Goal: Information Seeking & Learning: Learn about a topic

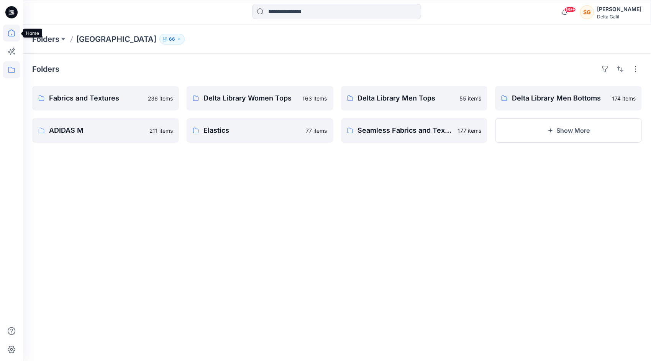
click at [9, 31] on icon at bounding box center [11, 33] width 7 height 7
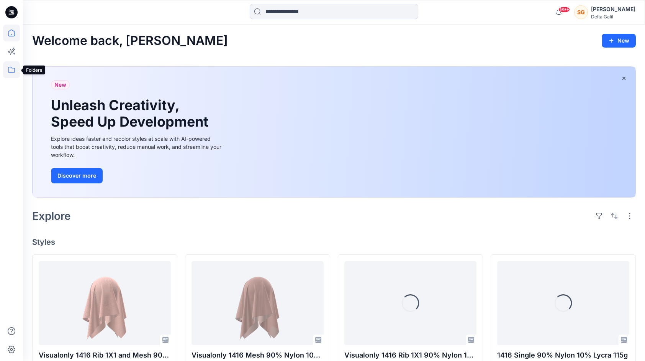
click at [8, 68] on icon at bounding box center [11, 69] width 17 height 17
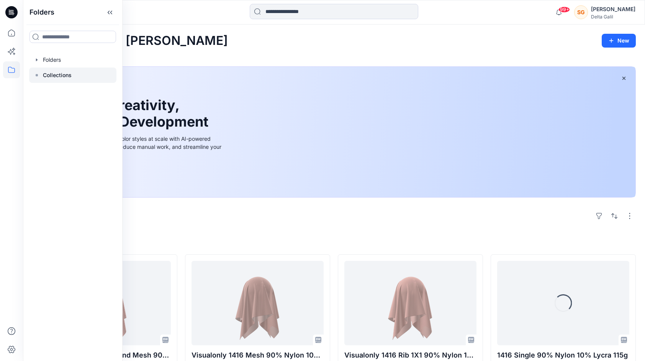
click at [38, 77] on icon at bounding box center [37, 75] width 6 height 6
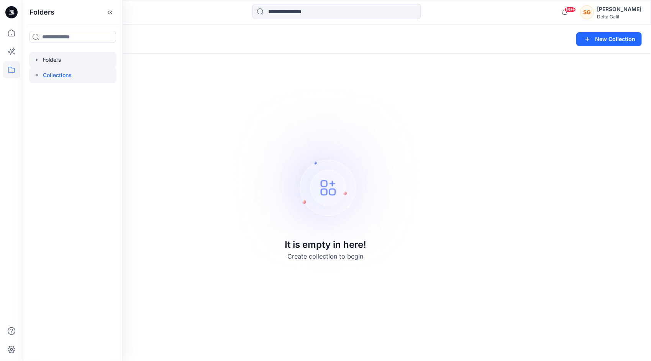
click at [38, 64] on div at bounding box center [72, 59] width 87 height 15
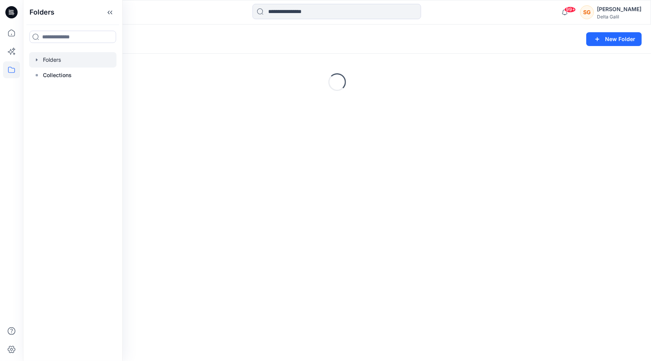
click at [36, 61] on icon "button" at bounding box center [37, 60] width 6 height 6
click at [42, 75] on icon "button" at bounding box center [44, 75] width 6 height 6
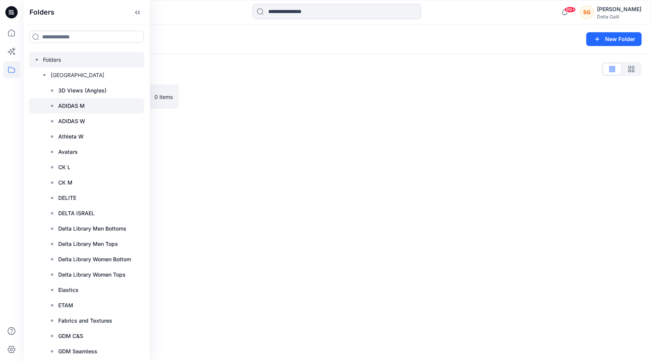
click at [93, 110] on div at bounding box center [86, 105] width 115 height 15
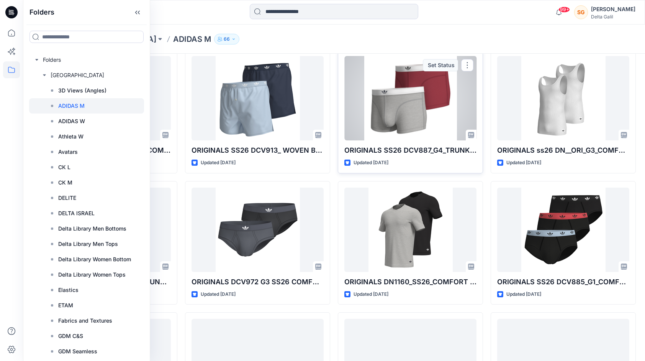
scroll to position [38, 0]
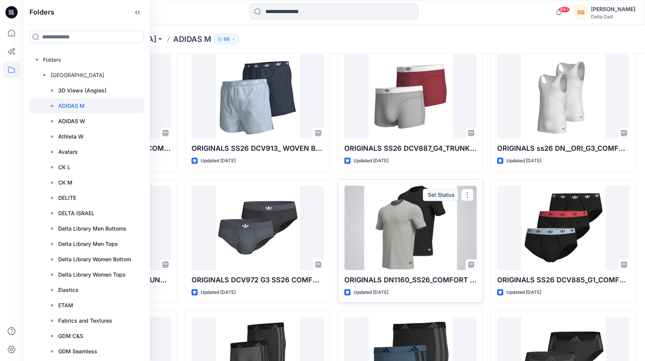
click at [406, 227] on div at bounding box center [411, 228] width 132 height 84
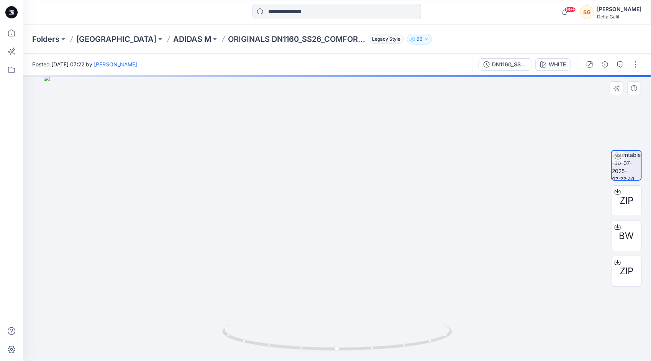
drag, startPoint x: 346, startPoint y: 136, endPoint x: 346, endPoint y: 280, distance: 143.3
click at [350, 319] on img at bounding box center [337, 218] width 587 height 286
drag, startPoint x: 337, startPoint y: 349, endPoint x: 368, endPoint y: 340, distance: 31.5
click at [368, 340] on icon at bounding box center [338, 337] width 232 height 29
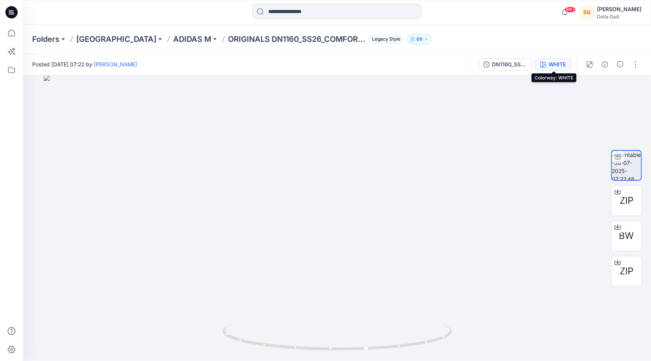
click at [557, 67] on div "WHITE" at bounding box center [557, 64] width 17 height 8
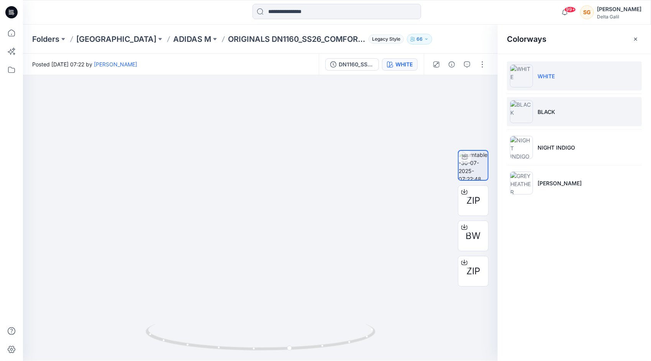
click at [543, 110] on p "BLACK" at bounding box center [547, 112] width 18 height 8
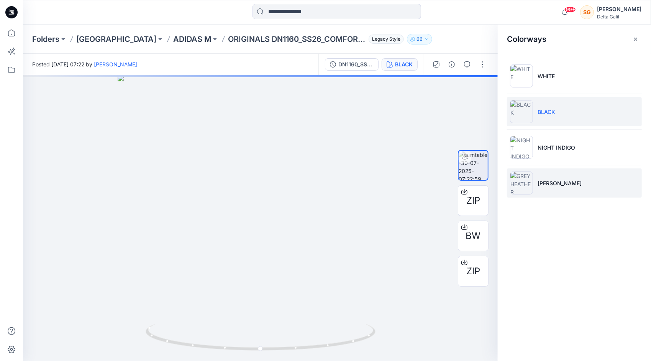
click at [520, 178] on img at bounding box center [521, 182] width 23 height 23
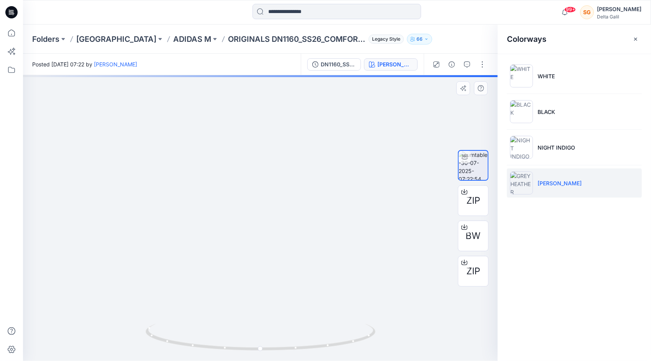
drag, startPoint x: 265, startPoint y: 103, endPoint x: 266, endPoint y: 284, distance: 180.9
click at [266, 295] on img at bounding box center [259, 214] width 663 height 294
drag, startPoint x: 278, startPoint y: 140, endPoint x: 280, endPoint y: 156, distance: 16.2
click at [280, 156] on img at bounding box center [263, 218] width 747 height 286
drag, startPoint x: 261, startPoint y: 351, endPoint x: 297, endPoint y: 352, distance: 36.4
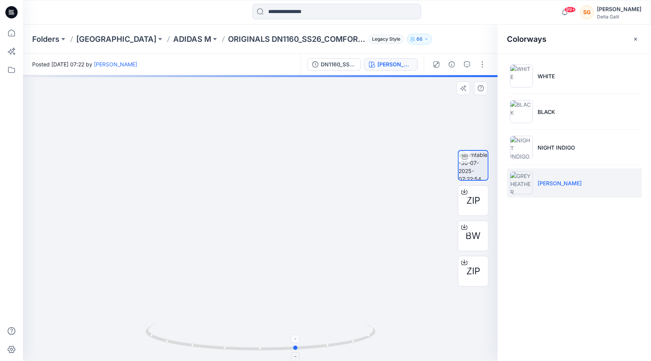
click at [297, 352] on icon at bounding box center [262, 337] width 232 height 29
click at [173, 38] on p "ADIDAS M" at bounding box center [192, 39] width 38 height 11
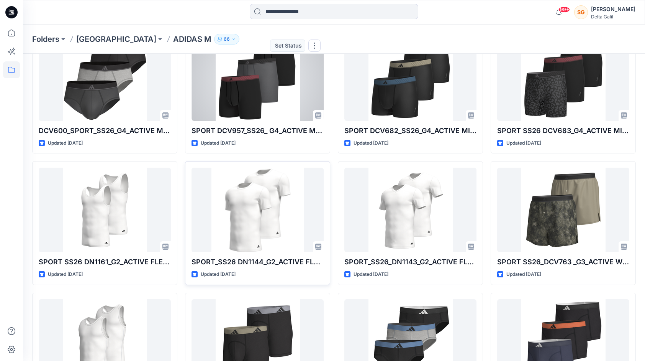
scroll to position [453, 0]
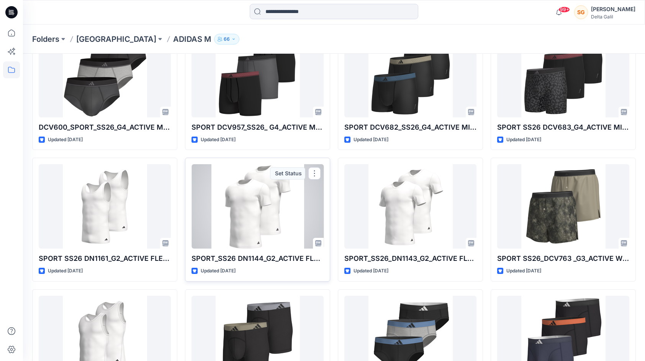
click at [277, 214] on div at bounding box center [258, 206] width 132 height 84
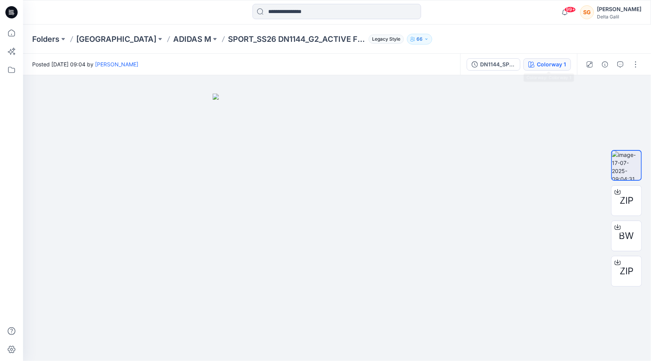
click at [557, 64] on div "Colorway 1" at bounding box center [551, 64] width 29 height 8
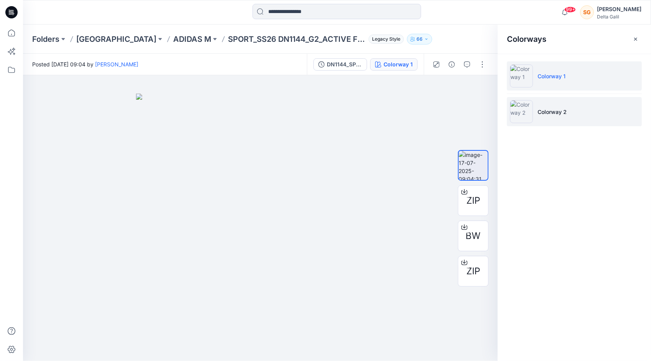
click at [529, 110] on img at bounding box center [521, 111] width 23 height 23
click at [527, 80] on img at bounding box center [521, 75] width 23 height 23
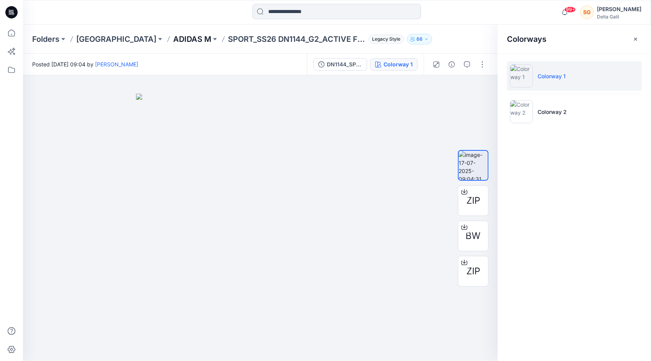
click at [173, 40] on p "ADIDAS M" at bounding box center [192, 39] width 38 height 11
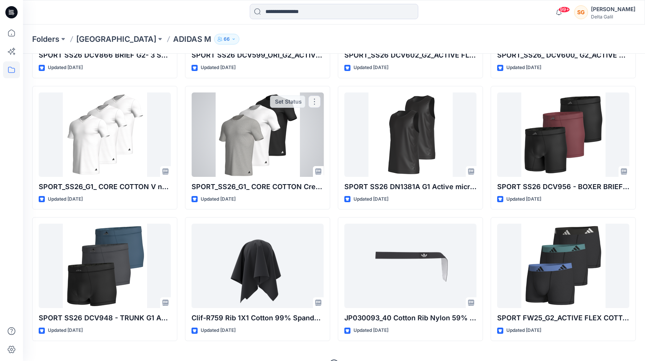
scroll to position [923, 0]
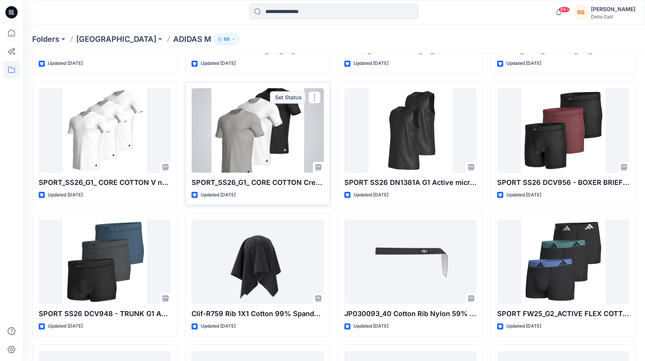
click at [249, 133] on div at bounding box center [258, 130] width 132 height 84
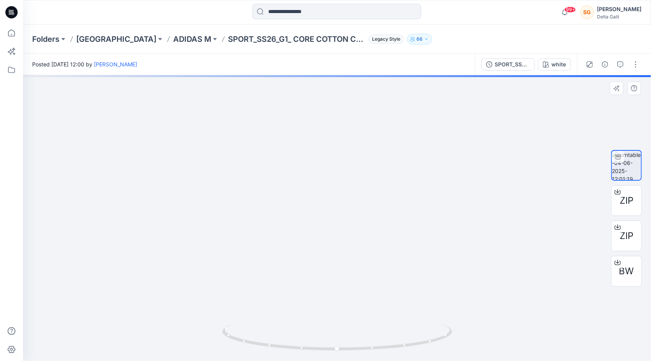
drag, startPoint x: 355, startPoint y: 130, endPoint x: 362, endPoint y: 309, distance: 179.5
click at [362, 309] on img at bounding box center [345, 205] width 700 height 310
